Goal: Information Seeking & Learning: Learn about a topic

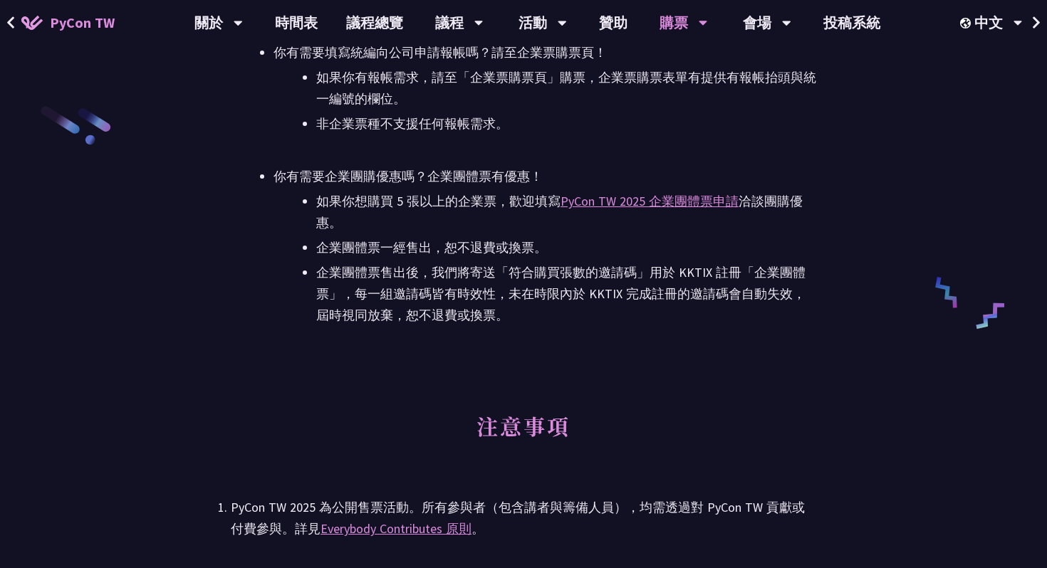
scroll to position [2337, 0]
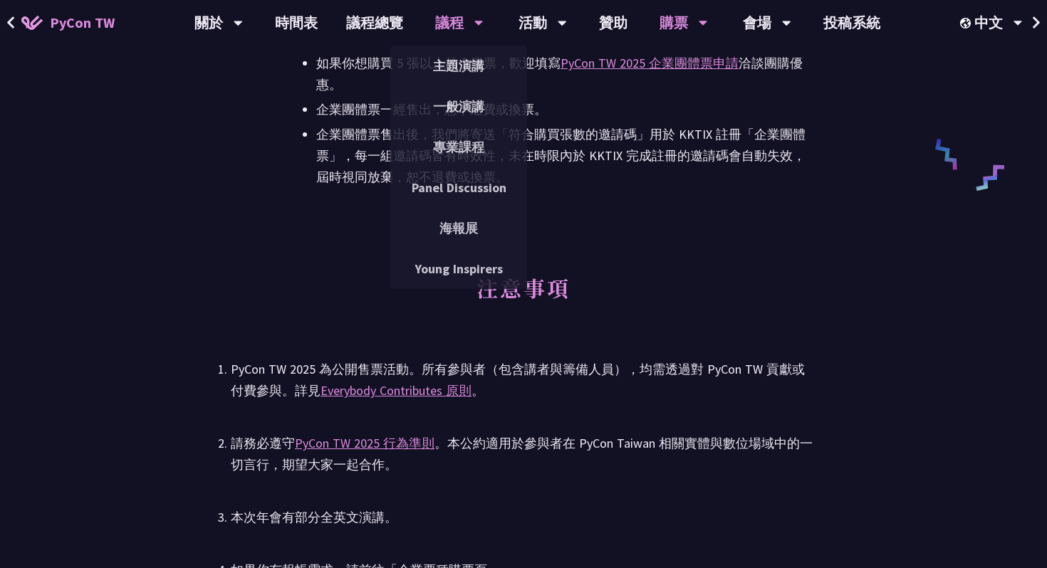
click at [445, 21] on div "議程" at bounding box center [459, 23] width 48 height 46
click at [455, 68] on link "主題演講" at bounding box center [458, 65] width 137 height 33
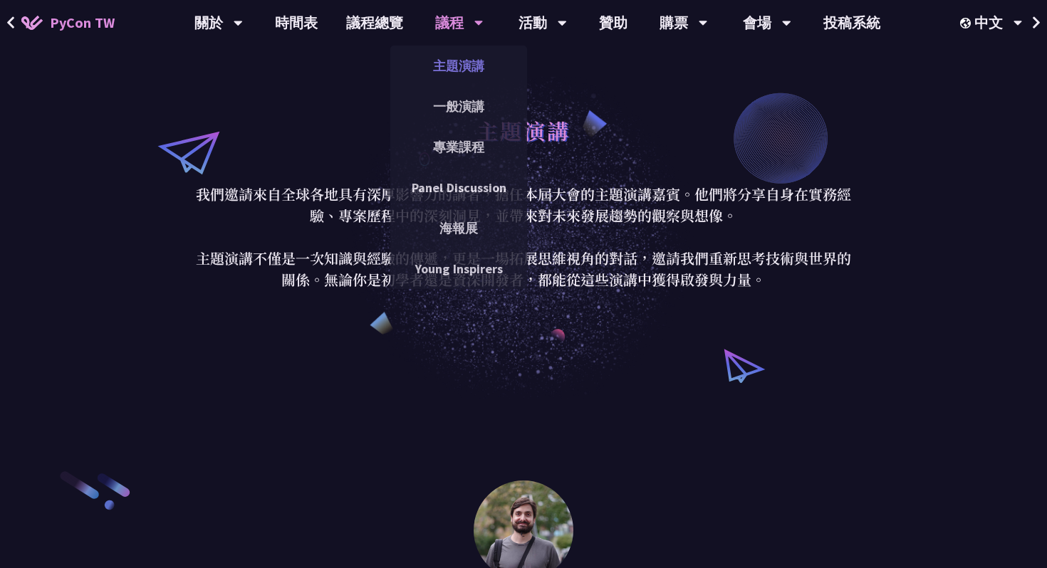
click at [449, 61] on link "主題演講" at bounding box center [458, 65] width 137 height 33
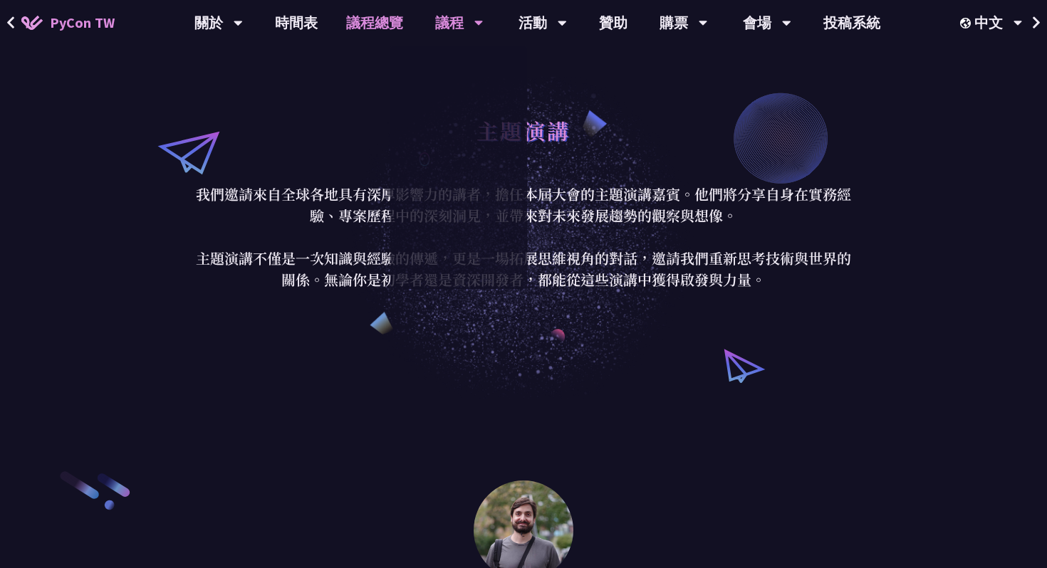
click at [390, 26] on link "議程總覽" at bounding box center [374, 23] width 85 height 46
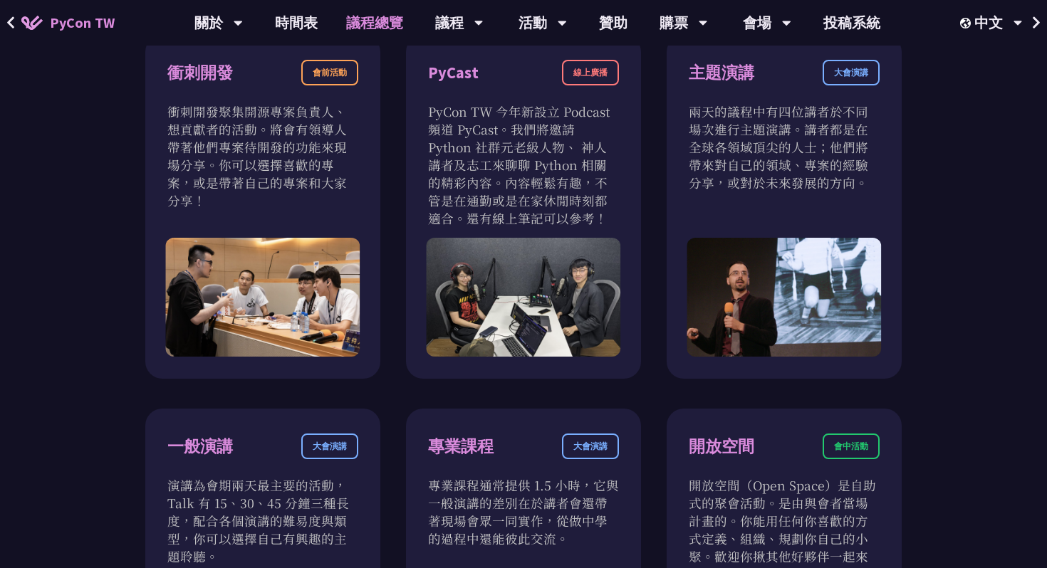
scroll to position [430, 0]
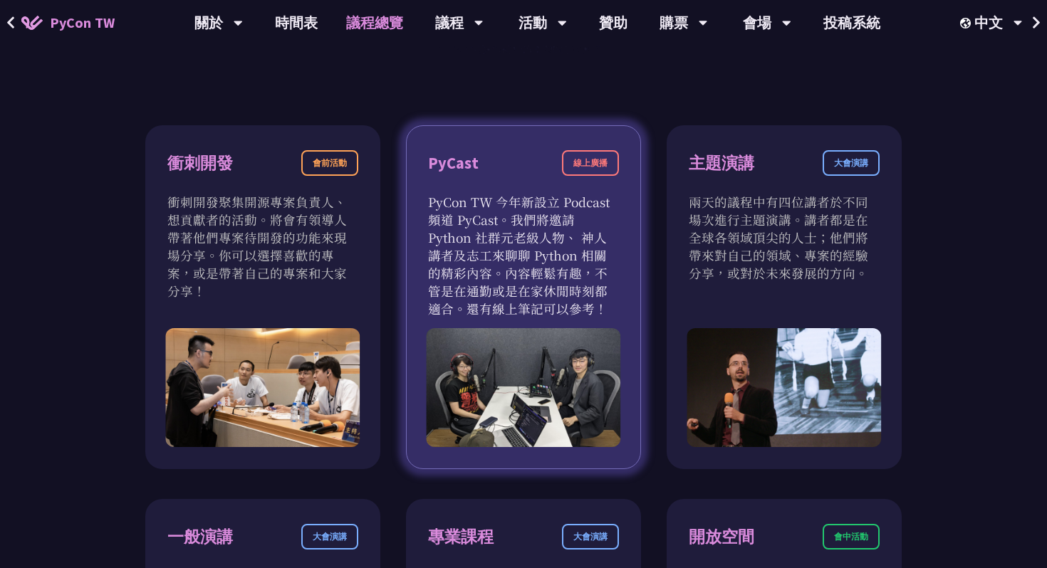
click at [421, 251] on div "PyCast 線上廣播 PyCon TW 今年新設立 Podcast 頻道 PyCast。我們將邀請 Python 社群元老級人物、 神人講者及志工來聊聊 P…" at bounding box center [523, 297] width 235 height 344
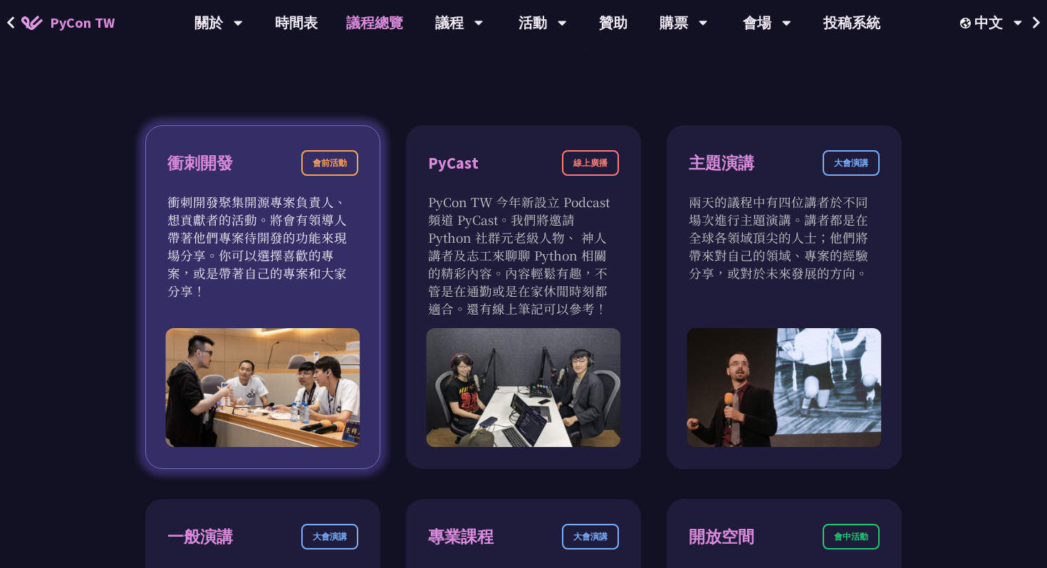
click at [306, 254] on p "衝刺開發聚集開源專案負責人、想貢獻者的活動。將會有領導人帶著他們專案待開發的功能來現場分享。你可以選擇喜歡的專案，或是帶著自己的專案和大家分享！" at bounding box center [262, 246] width 191 height 107
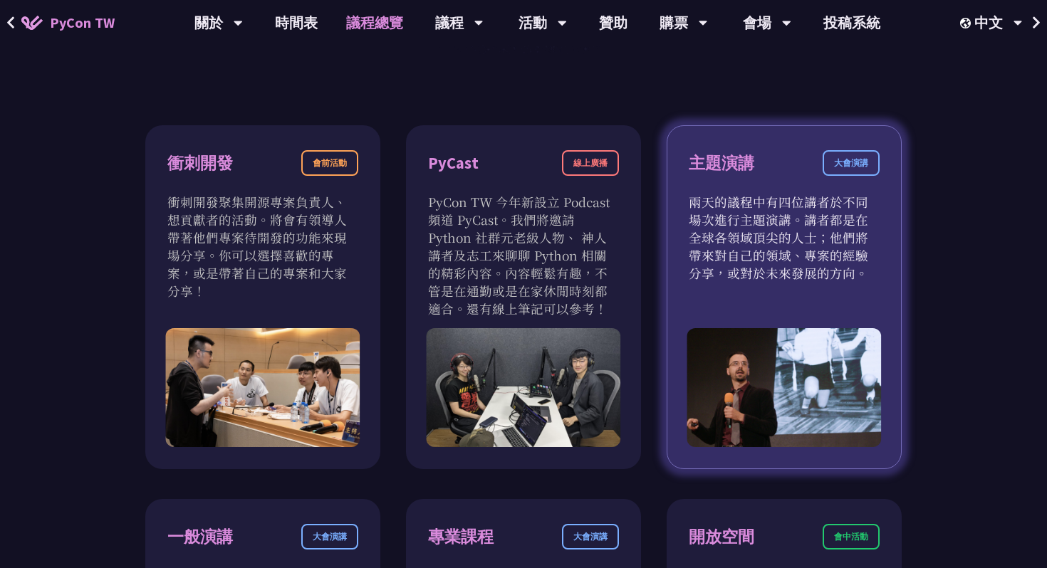
click at [850, 165] on div "大會演講" at bounding box center [851, 163] width 57 height 26
click at [731, 179] on div "主題演講 大會演講" at bounding box center [784, 171] width 191 height 43
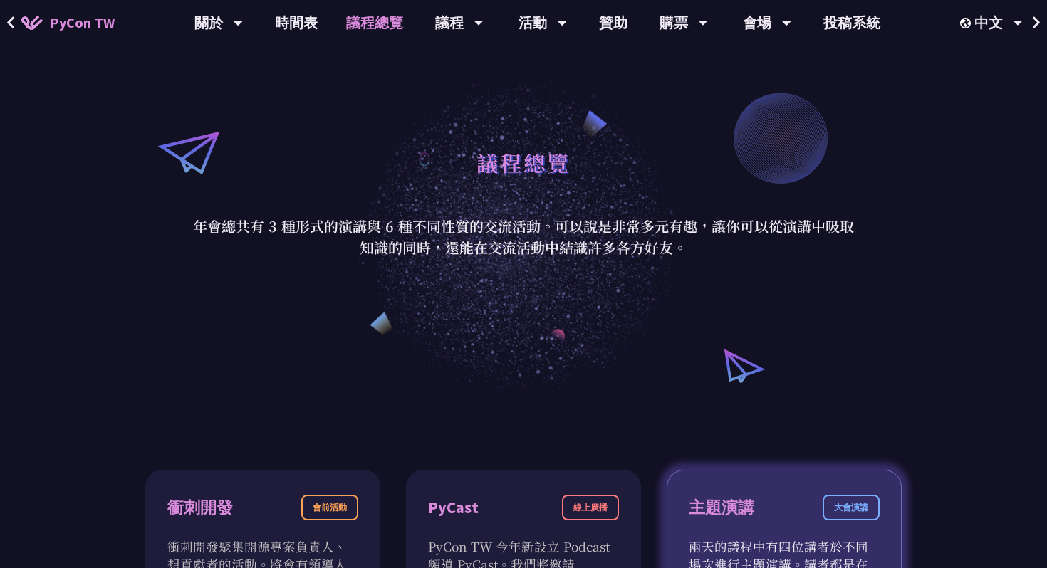
scroll to position [0, 0]
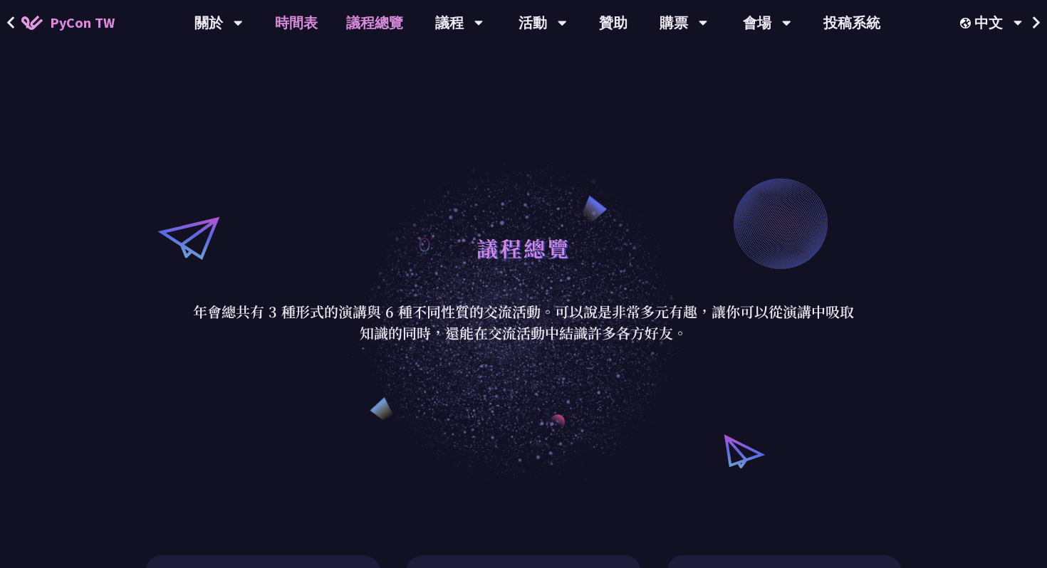
click at [311, 29] on link "時間表" at bounding box center [296, 23] width 71 height 46
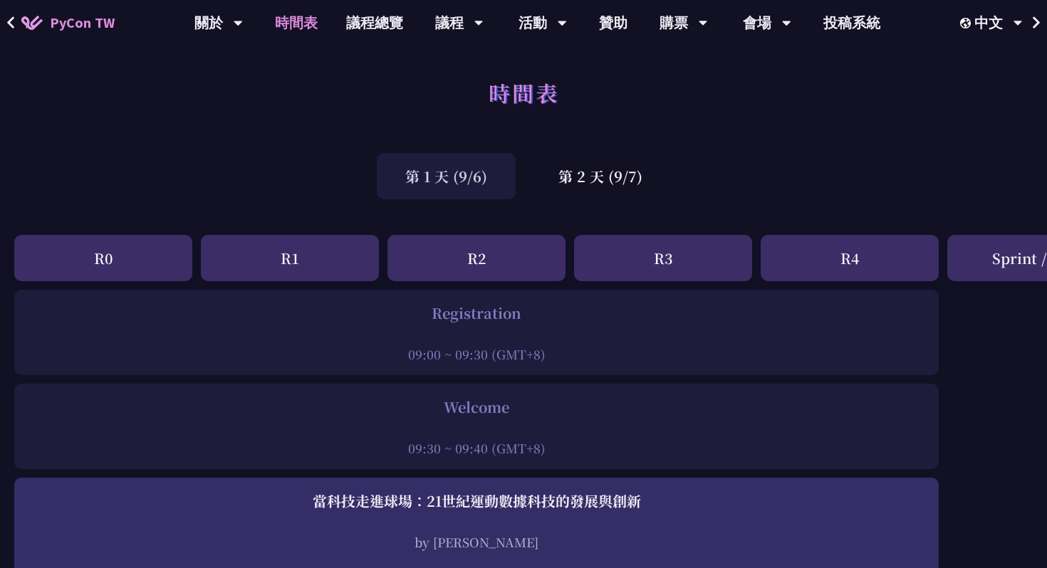
click at [301, 244] on div "R1" at bounding box center [290, 258] width 178 height 46
click at [495, 254] on div "R2" at bounding box center [476, 258] width 178 height 46
click at [671, 254] on div "R3" at bounding box center [663, 258] width 178 height 46
click at [820, 254] on div "R4" at bounding box center [850, 258] width 178 height 46
click at [997, 249] on div "Sprint / OST" at bounding box center [1036, 258] width 178 height 46
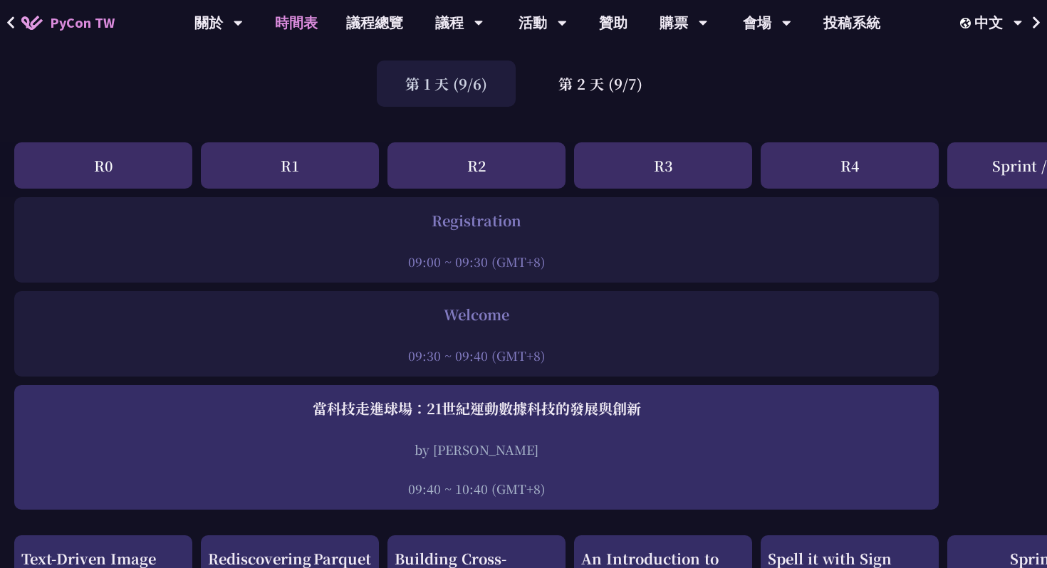
scroll to position [342, 0]
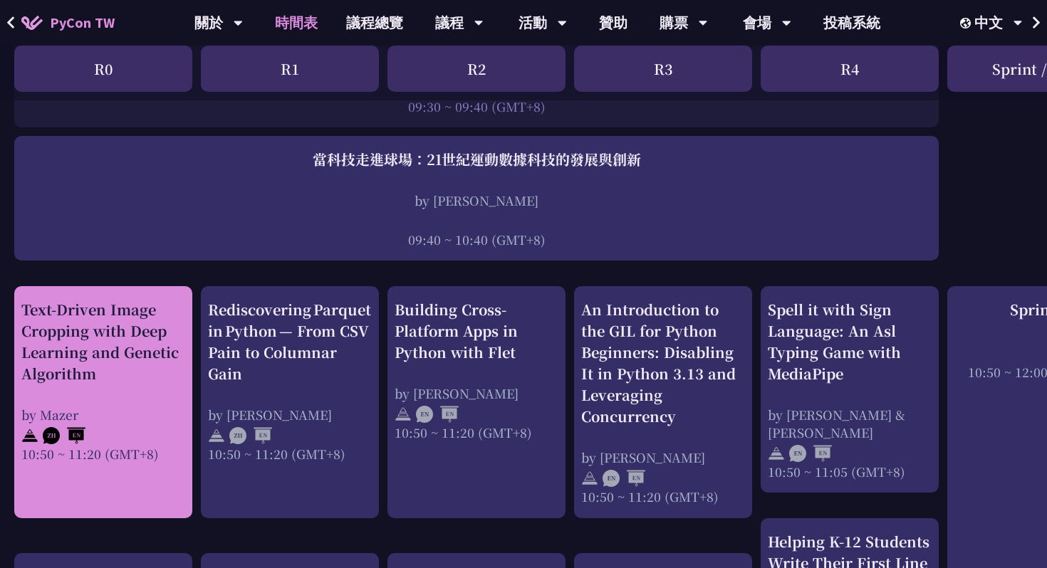
click at [100, 447] on div "10:50 ~ 11:20 (GMT+8)" at bounding box center [103, 454] width 164 height 18
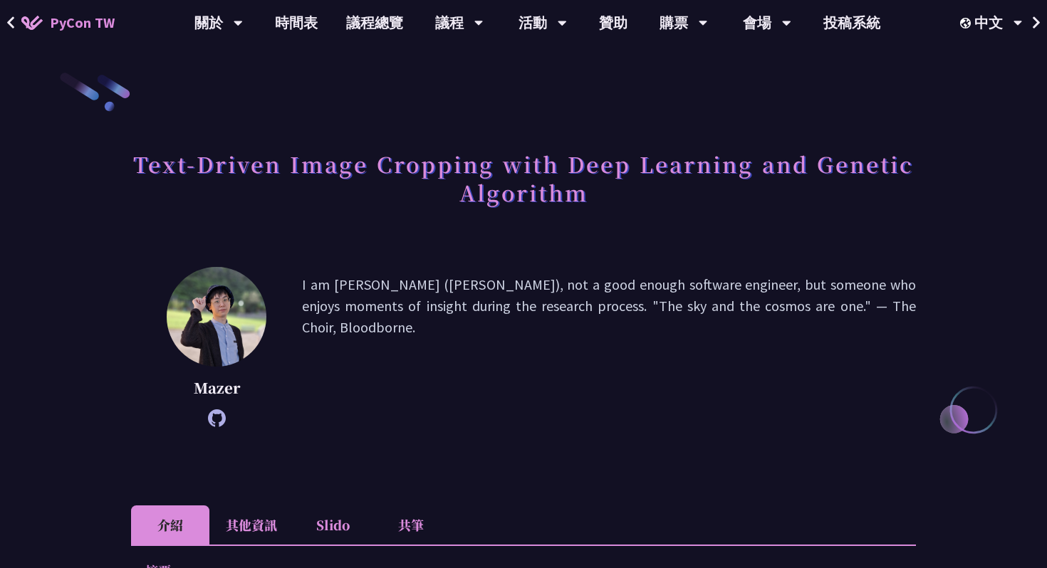
scroll to position [10, 0]
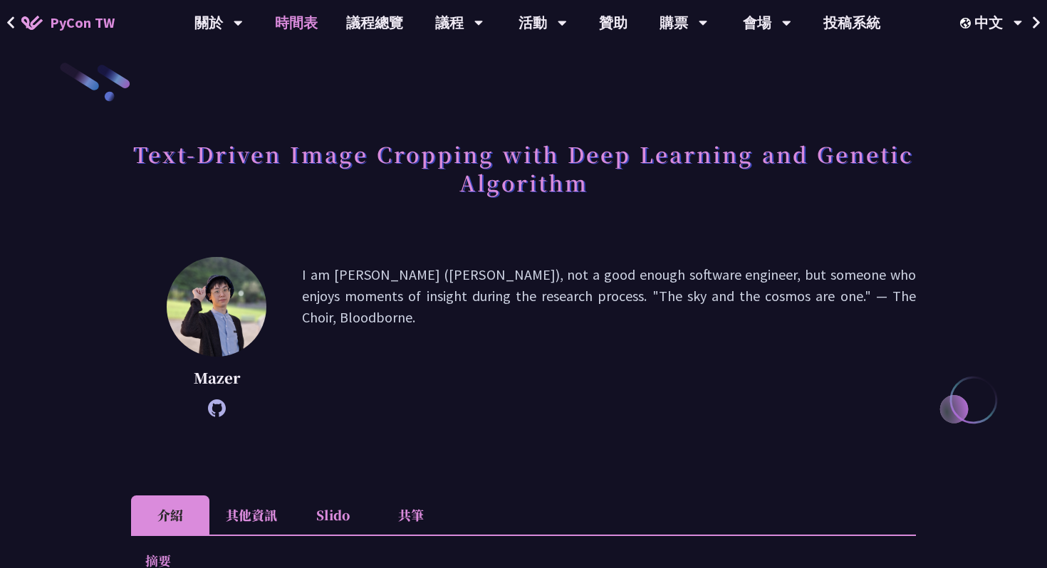
scroll to position [342, 0]
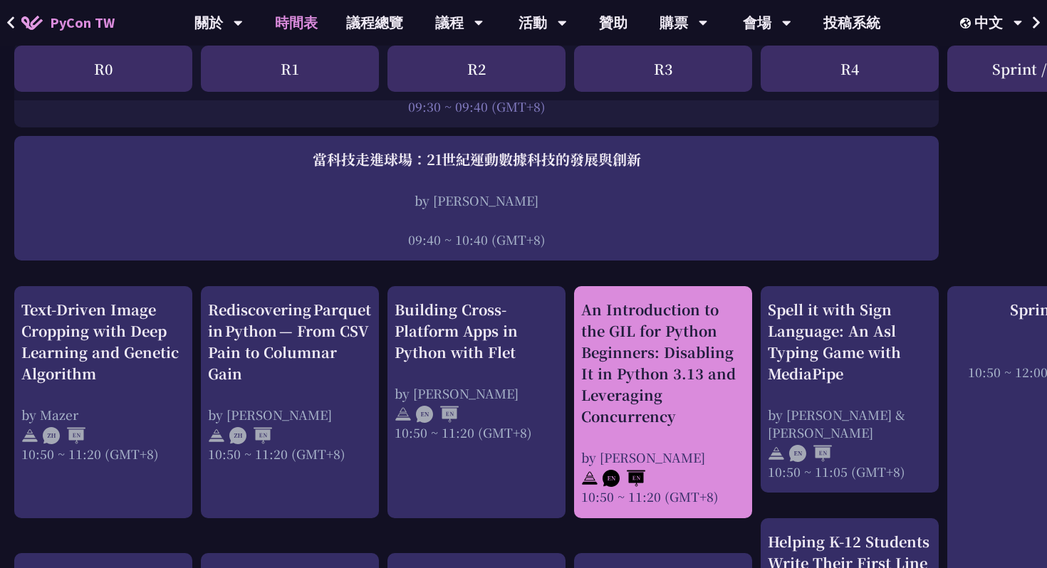
click at [667, 374] on div "An Introduction to the GIL for Python Beginners: Disabling It in Python 3.13 an…" at bounding box center [663, 363] width 164 height 128
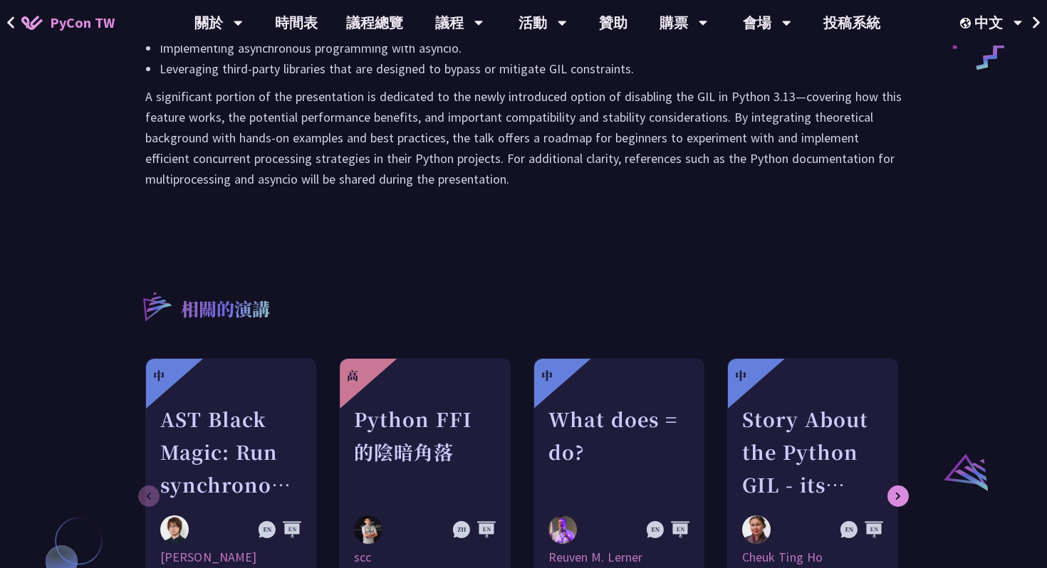
scroll to position [835, 0]
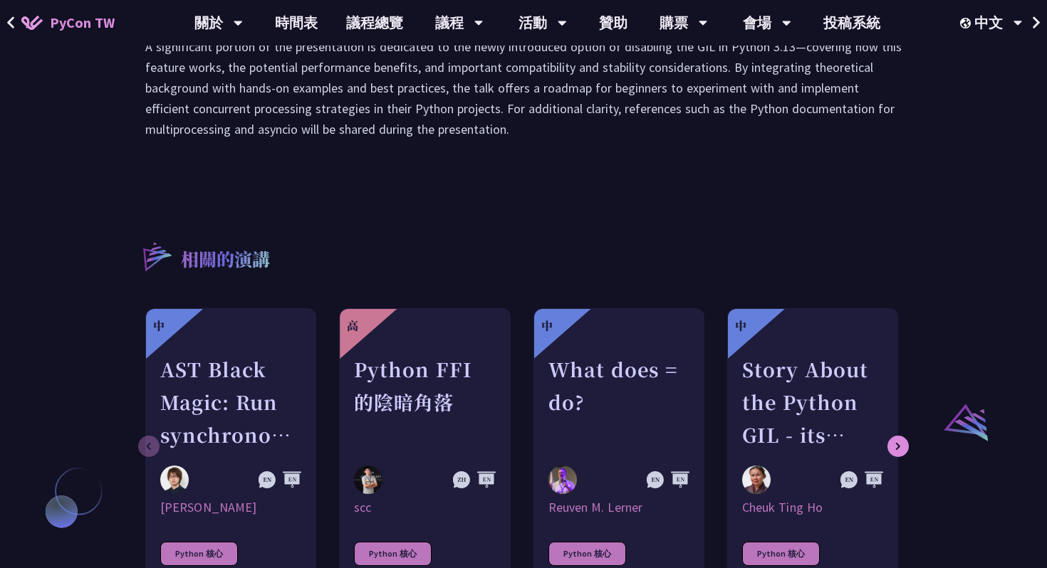
click at [14, 20] on icon at bounding box center [10, 23] width 9 height 14
click at [11, 22] on icon at bounding box center [10, 23] width 9 height 14
click at [6, 23] on icon at bounding box center [10, 23] width 9 height 14
click at [5, 22] on button at bounding box center [10, 23] width 21 height 46
click at [14, 24] on icon at bounding box center [10, 23] width 9 height 14
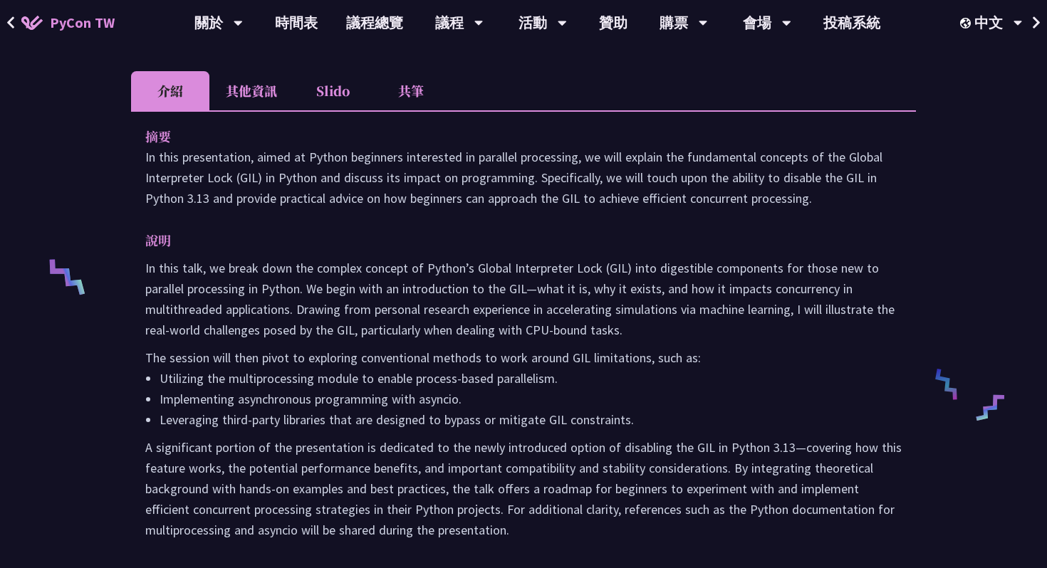
scroll to position [0, 0]
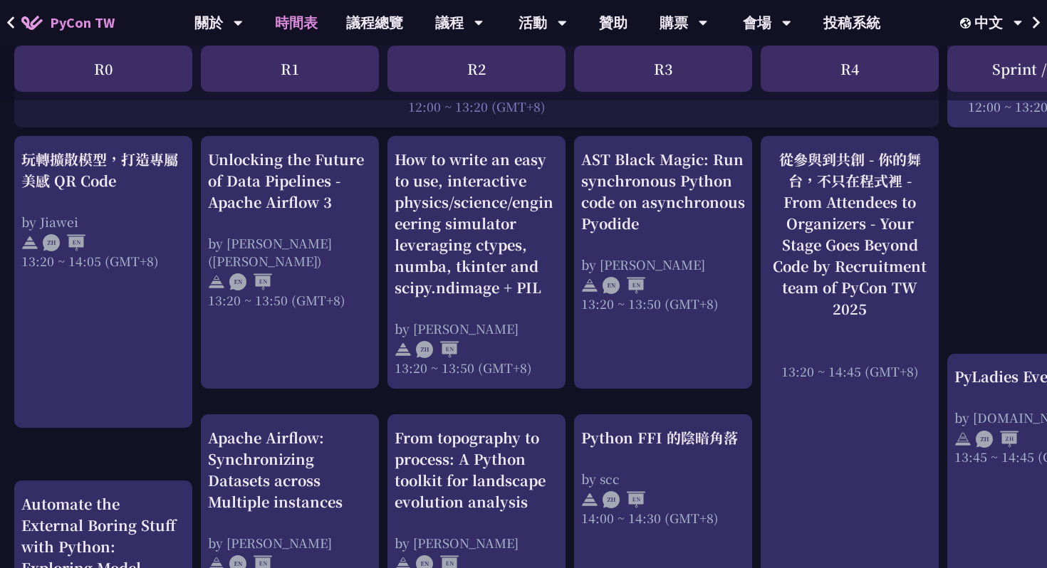
scroll to position [1077, 0]
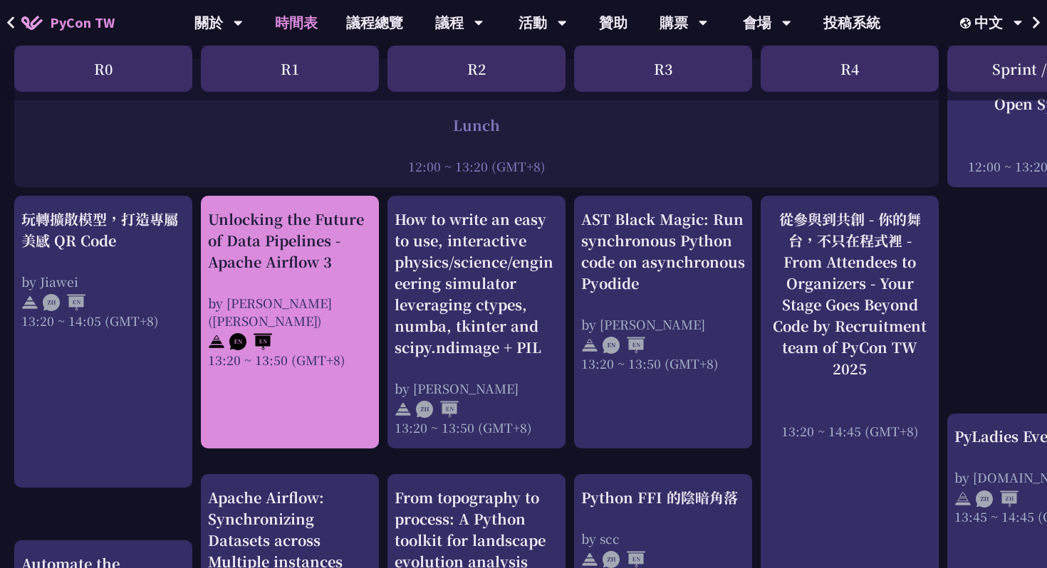
click at [339, 251] on div "Unlocking the Future of Data Pipelines - Apache Airflow 3" at bounding box center [290, 241] width 164 height 64
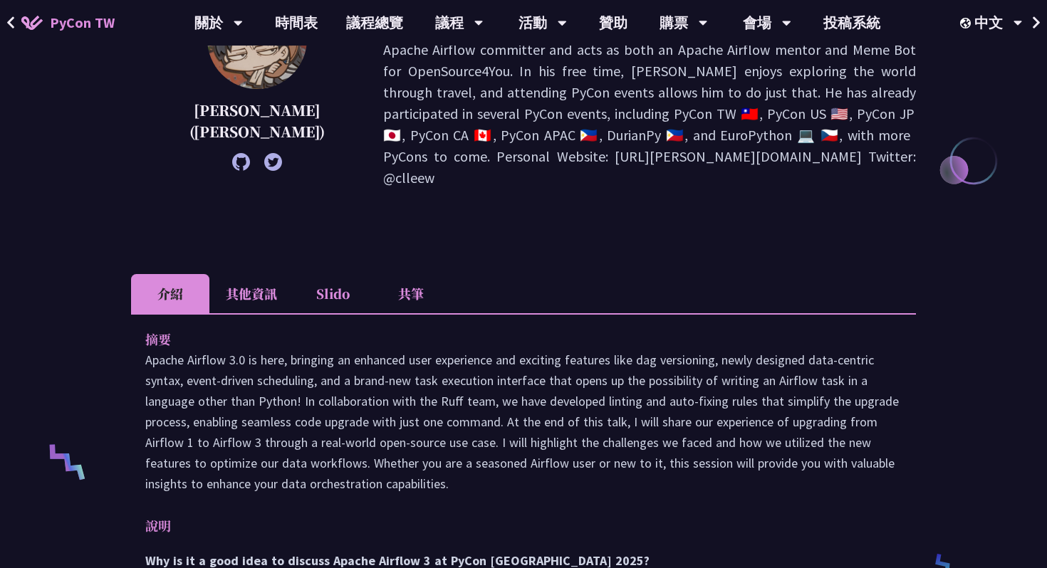
scroll to position [271, 0]
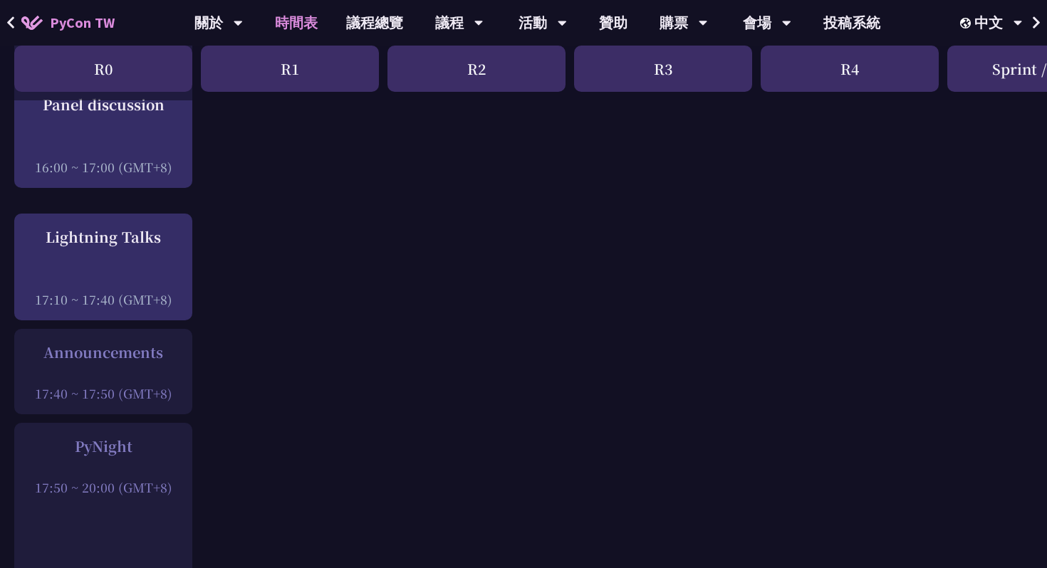
scroll to position [1900, 0]
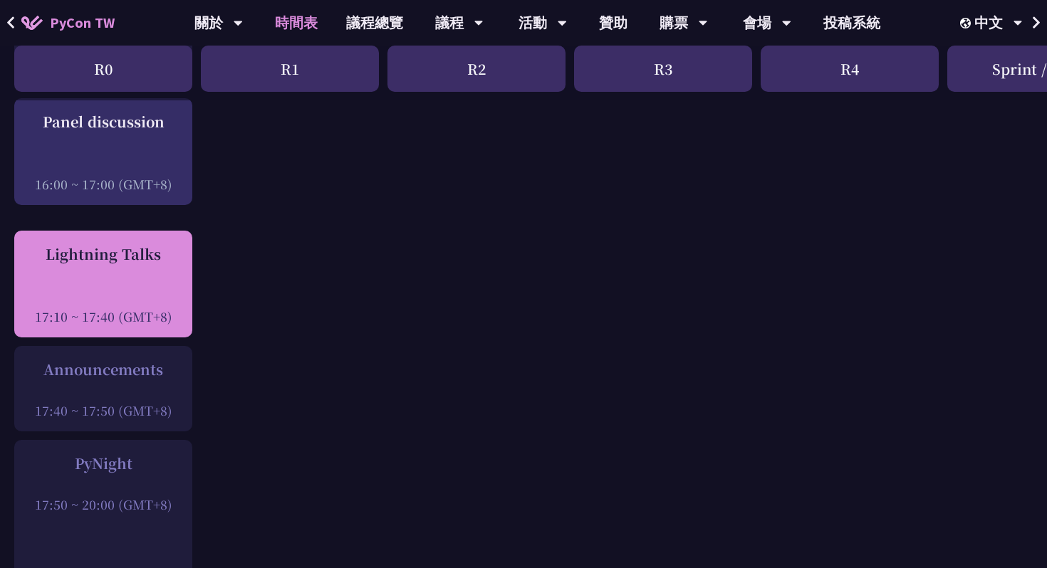
click at [118, 308] on div "17:10 ~ 17:40 (GMT+8)" at bounding box center [103, 317] width 164 height 18
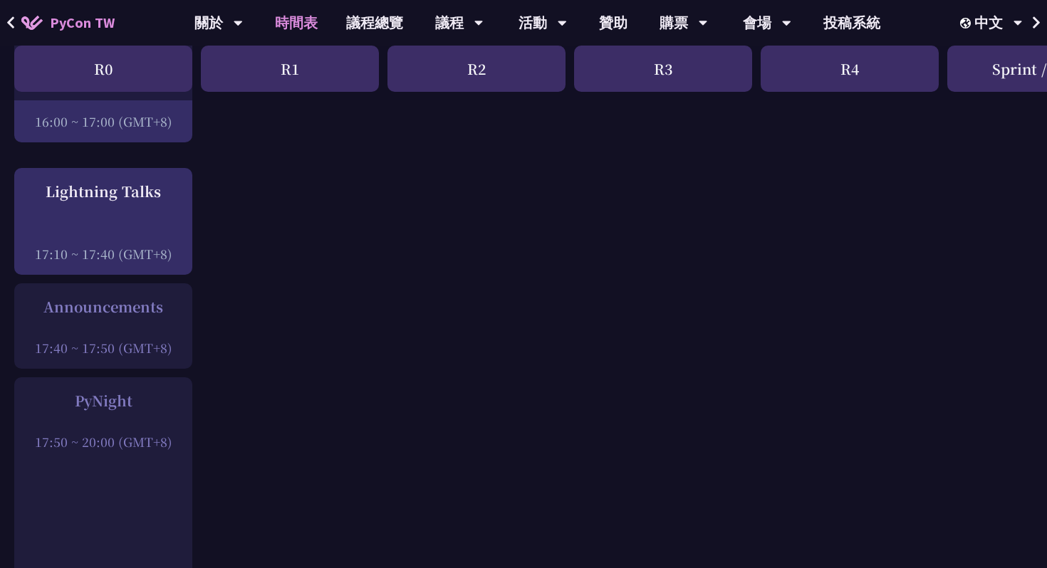
scroll to position [2165, 0]
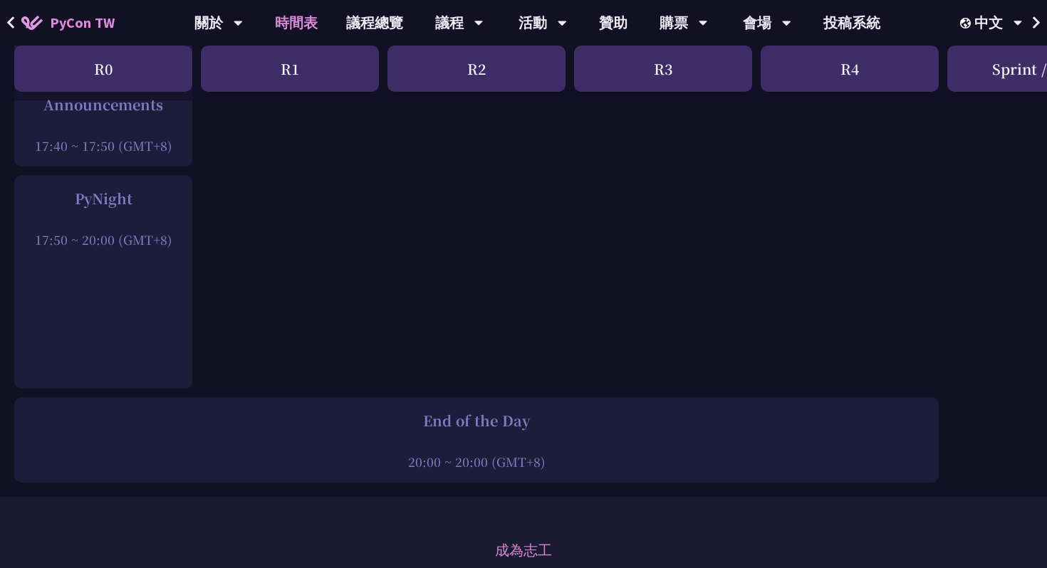
click at [101, 236] on div "17:50 ~ 20:00 (GMT+8)" at bounding box center [103, 240] width 164 height 18
click at [102, 209] on div at bounding box center [103, 219] width 164 height 21
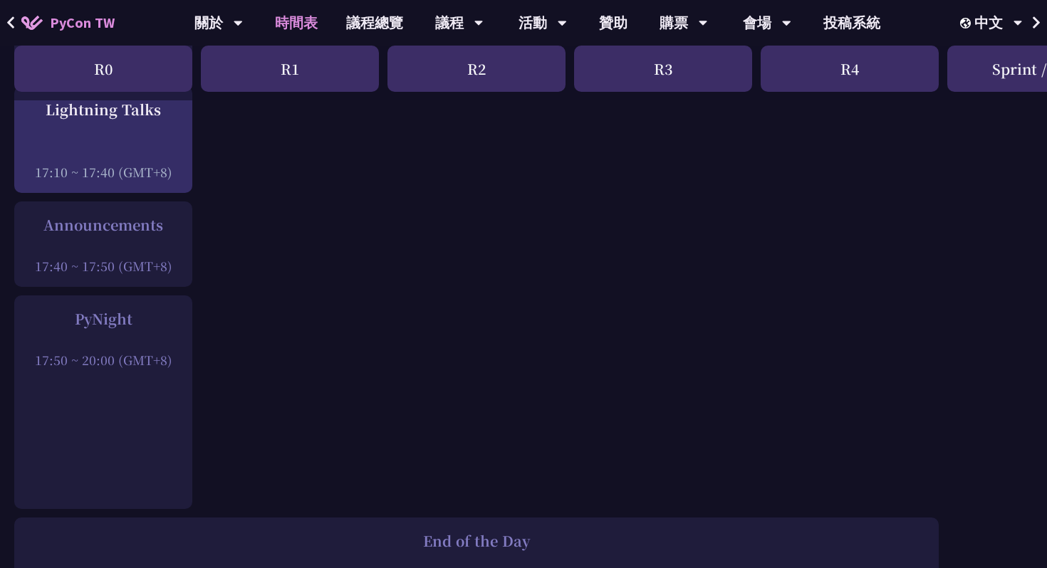
scroll to position [1897, 0]
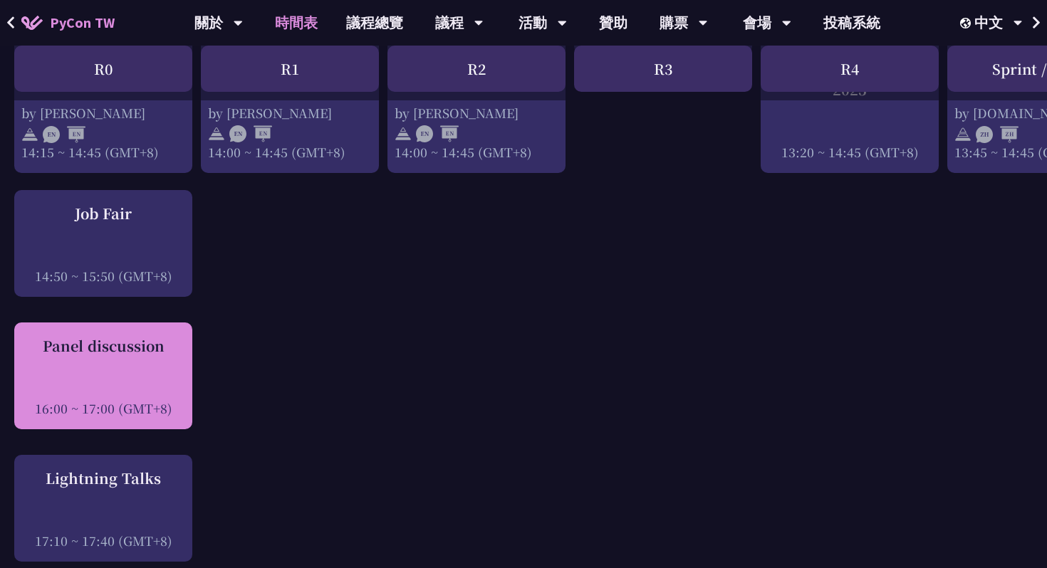
scroll to position [1662, 0]
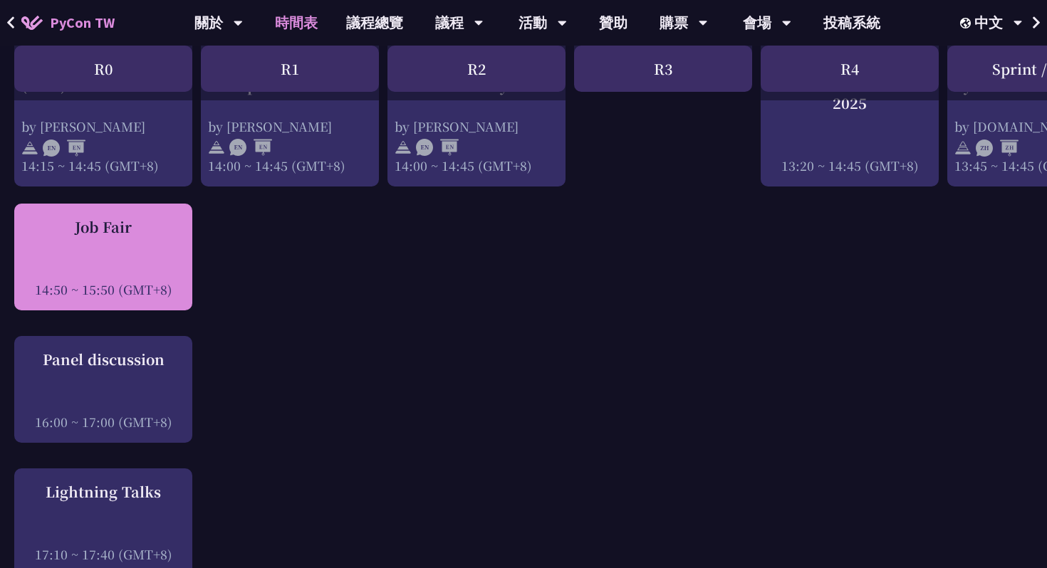
click at [125, 217] on div "Job Fair" at bounding box center [103, 227] width 164 height 21
click at [120, 250] on div "Job Fair 14:50 ~ 15:50 (GMT+8)" at bounding box center [103, 258] width 164 height 82
click at [113, 218] on div "Job Fair" at bounding box center [103, 227] width 164 height 21
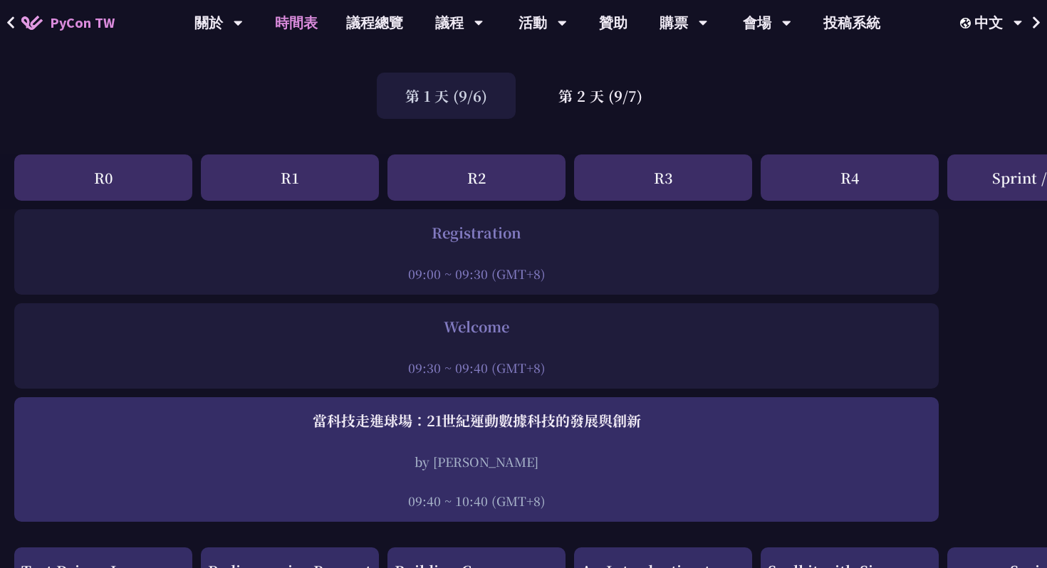
scroll to position [35, 0]
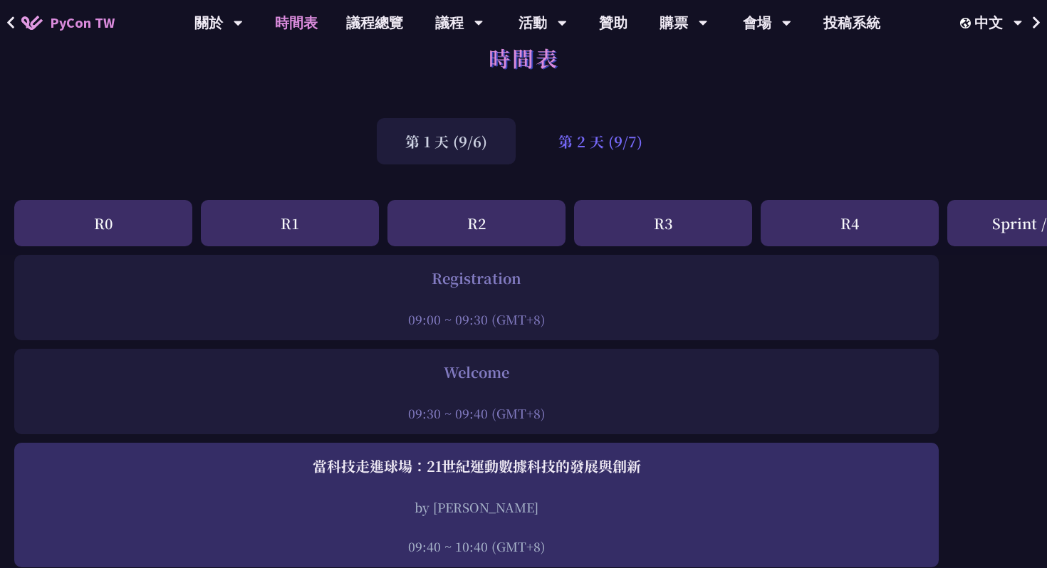
click at [612, 138] on div "第 2 天 (9/7)" at bounding box center [600, 141] width 141 height 46
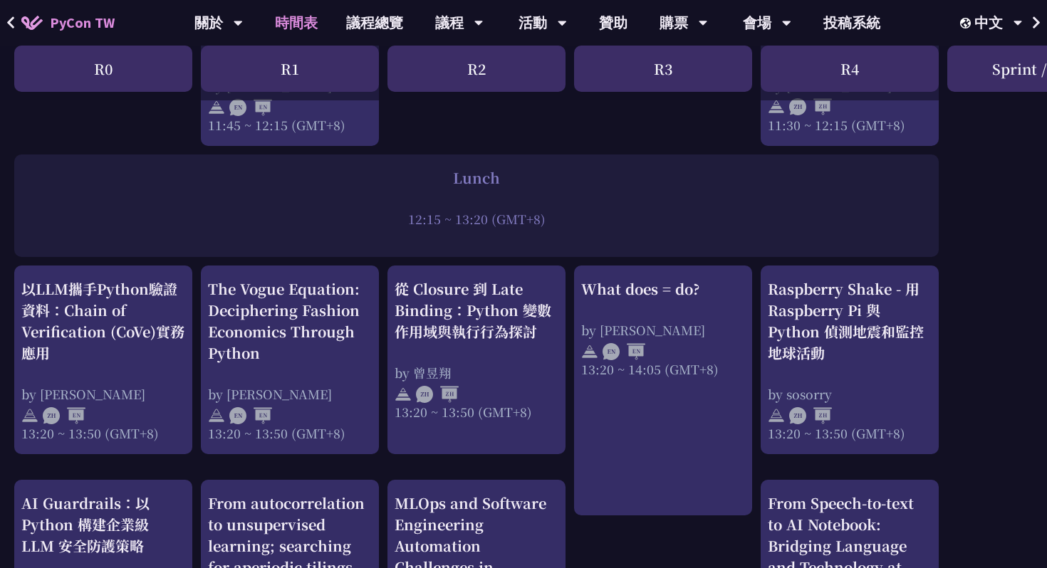
scroll to position [1047, 0]
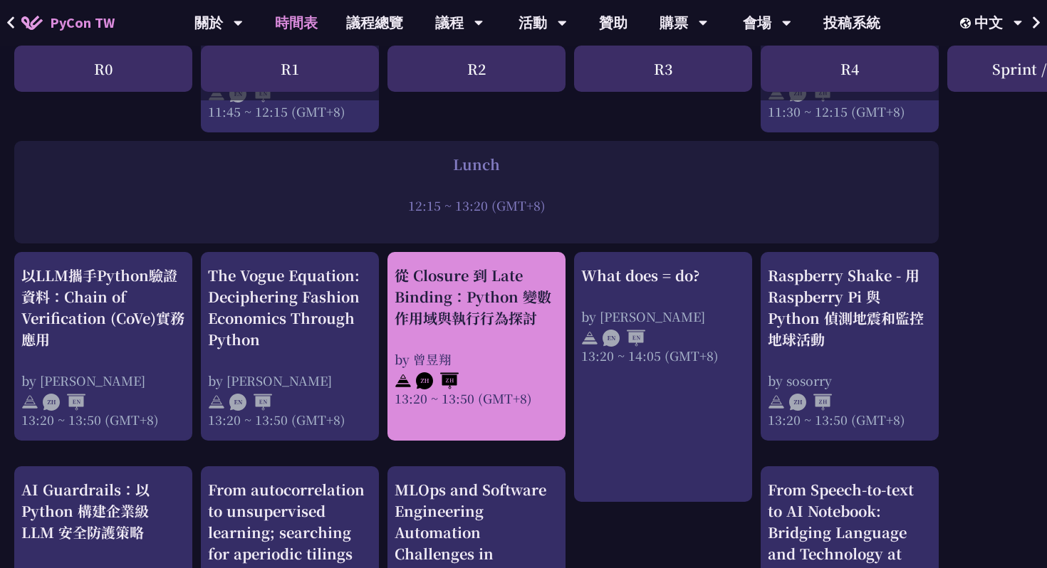
click at [474, 347] on div "從 Closure 到 Late Binding：Python 變數作用域與執行行為探討 by 曾昱翔 13:20 ~ 13:50 (GMT+8)" at bounding box center [477, 336] width 164 height 142
